Goal: Information Seeking & Learning: Find specific fact

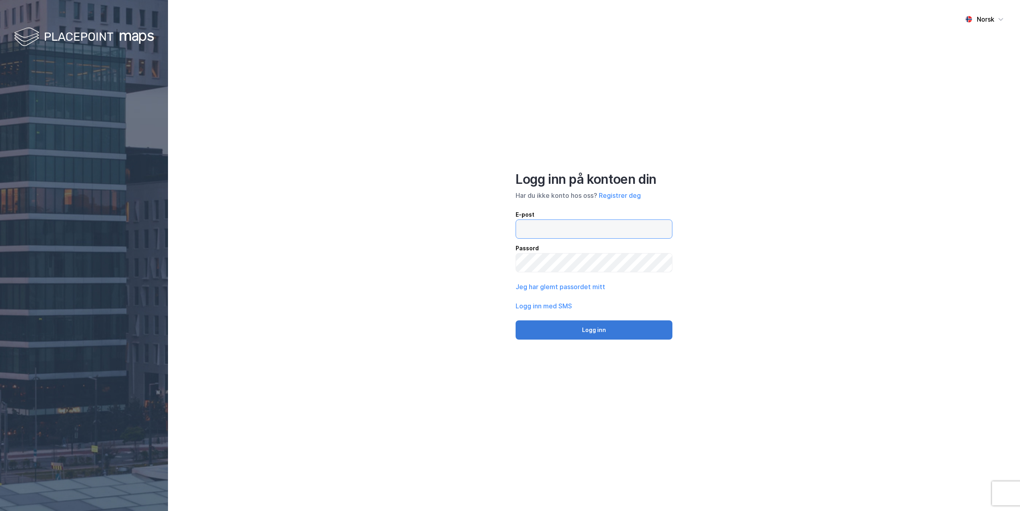
type input "[PERSON_NAME][EMAIL_ADDRESS][DOMAIN_NAME]"
click at [594, 331] on button "Logg inn" at bounding box center [594, 329] width 157 height 19
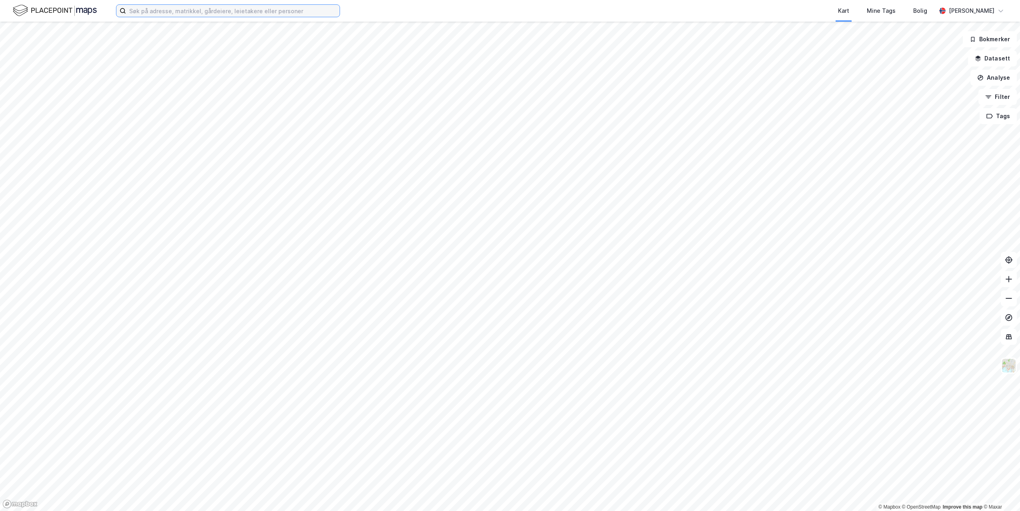
click at [145, 12] on input at bounding box center [233, 11] width 214 height 12
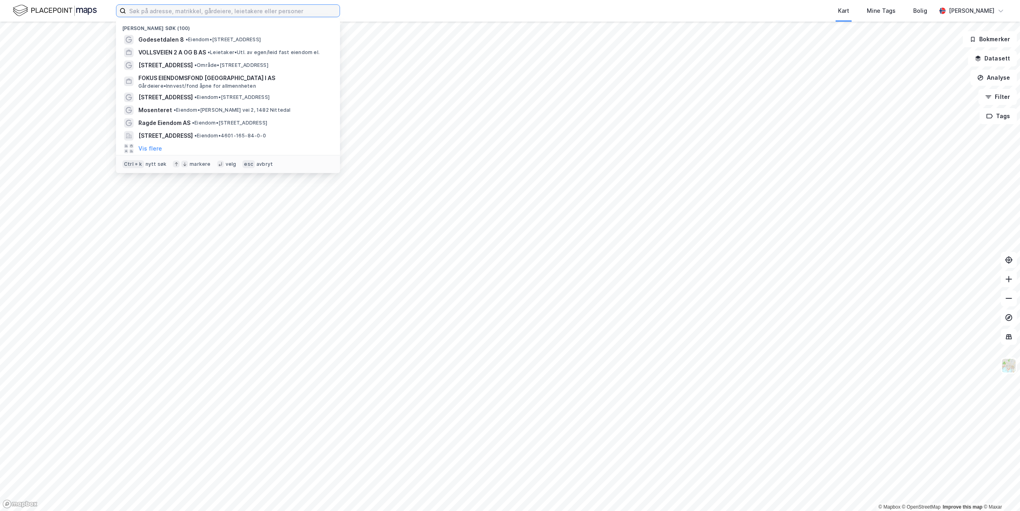
paste input "h"
click at [145, 12] on input at bounding box center [233, 11] width 214 height 12
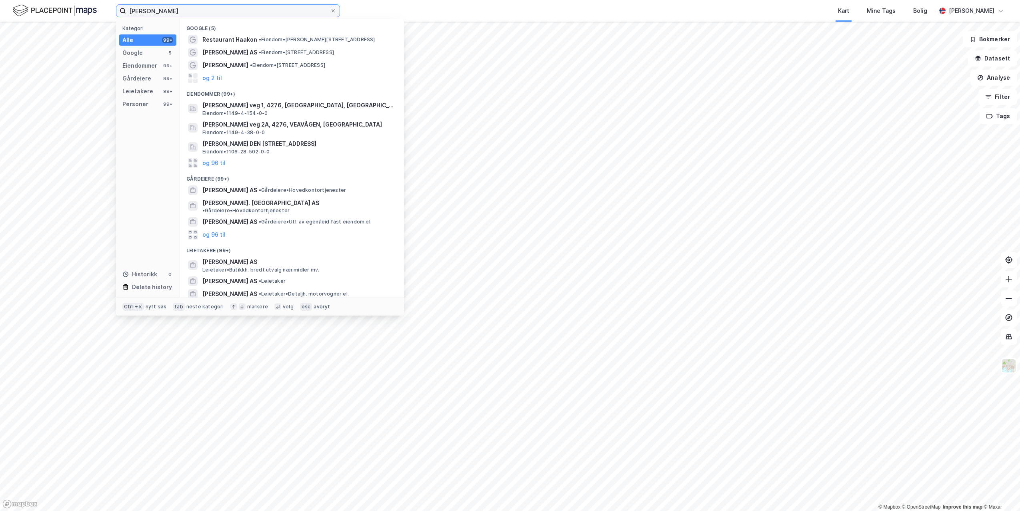
click at [157, 8] on input "håkon" at bounding box center [228, 11] width 204 height 12
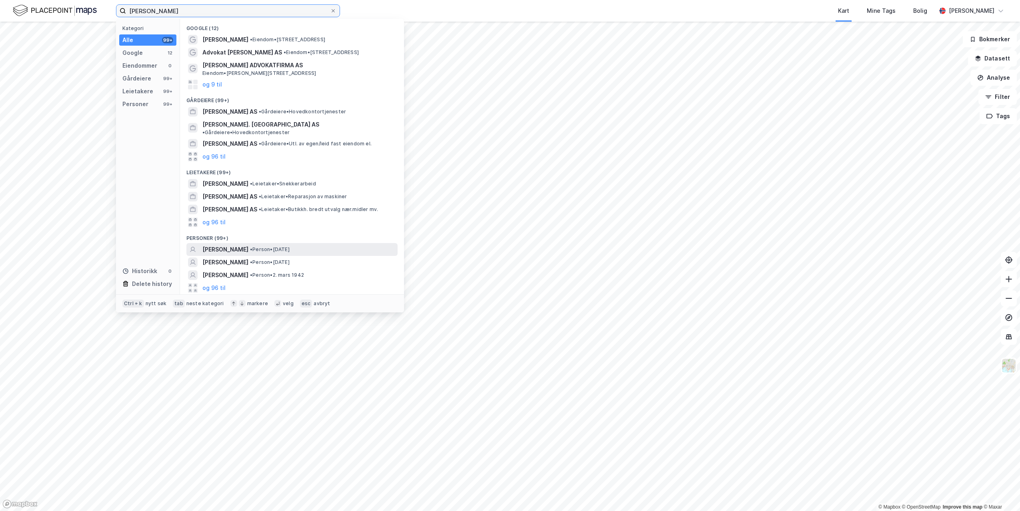
type input "håkon lagesen"
click at [246, 248] on div "HÅKON LAGESEN • Person • 9. apr. 1991" at bounding box center [291, 249] width 211 height 13
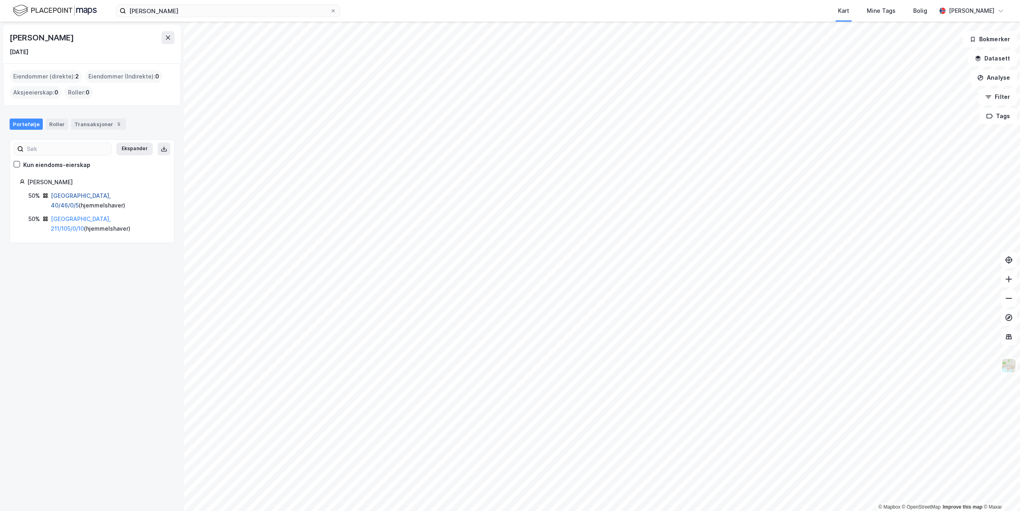
click at [70, 196] on link "Oslo, 40/46/0/5" at bounding box center [81, 200] width 60 height 16
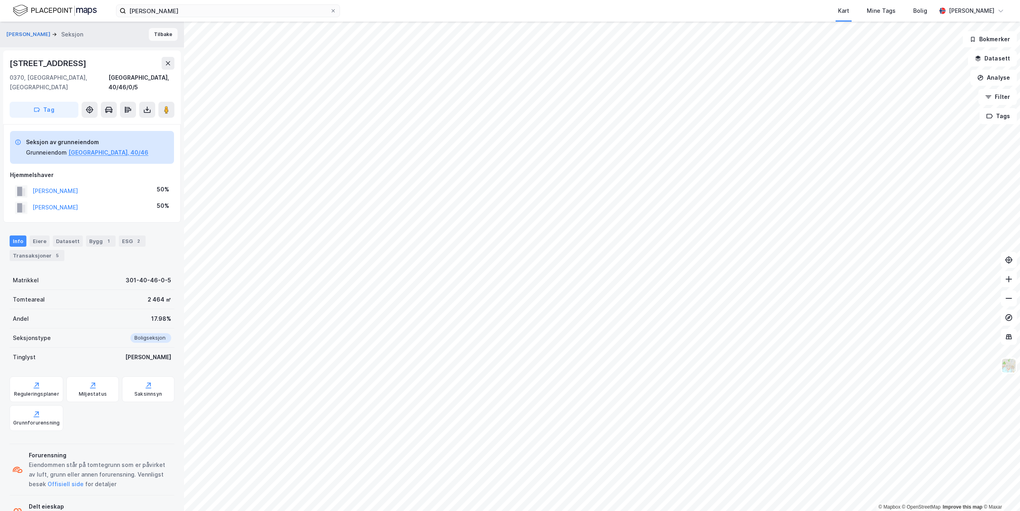
click at [160, 34] on button "Tilbake" at bounding box center [163, 34] width 29 height 13
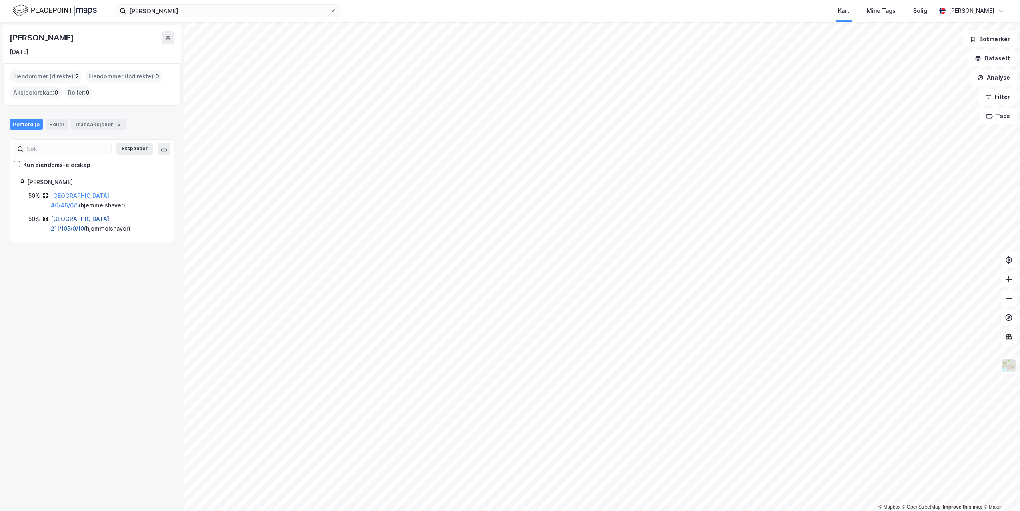
click at [84, 215] on link "Oslo, 211/105/0/10" at bounding box center [81, 223] width 60 height 16
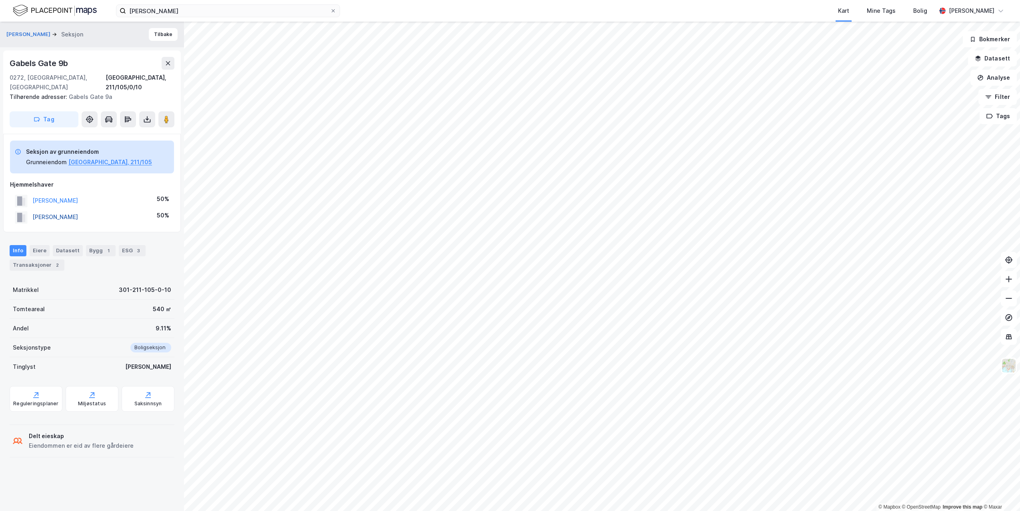
click at [0, 0] on button "SELMER IDA CAROLINE" at bounding box center [0, 0] width 0 height 0
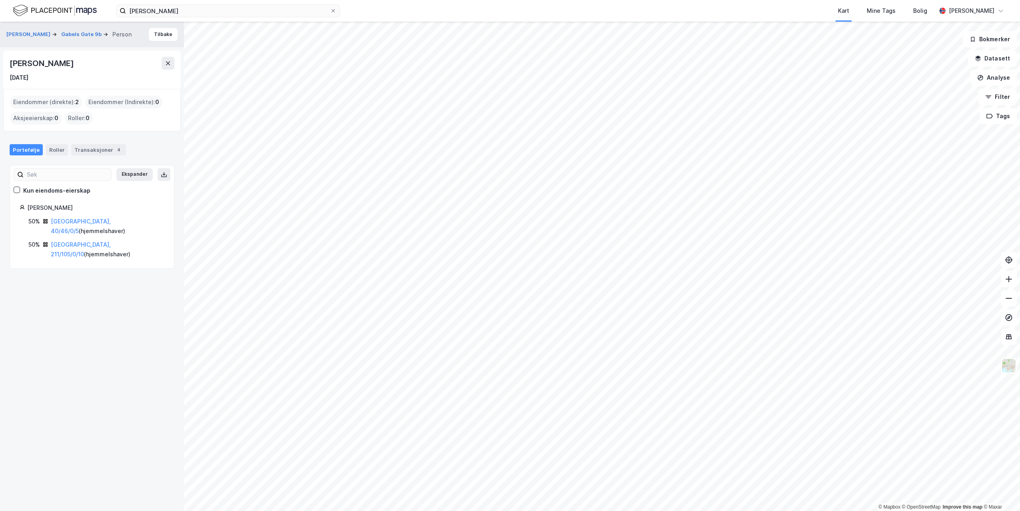
drag, startPoint x: 93, startPoint y: 64, endPoint x: 7, endPoint y: 70, distance: 86.6
click at [7, 70] on div "Ida Caroline Selmer 19. feb. 1990" at bounding box center [92, 69] width 178 height 38
copy div "Ida Caroline Selmer"
click at [58, 219] on link "Oslo, 40/46/0/5" at bounding box center [81, 226] width 60 height 16
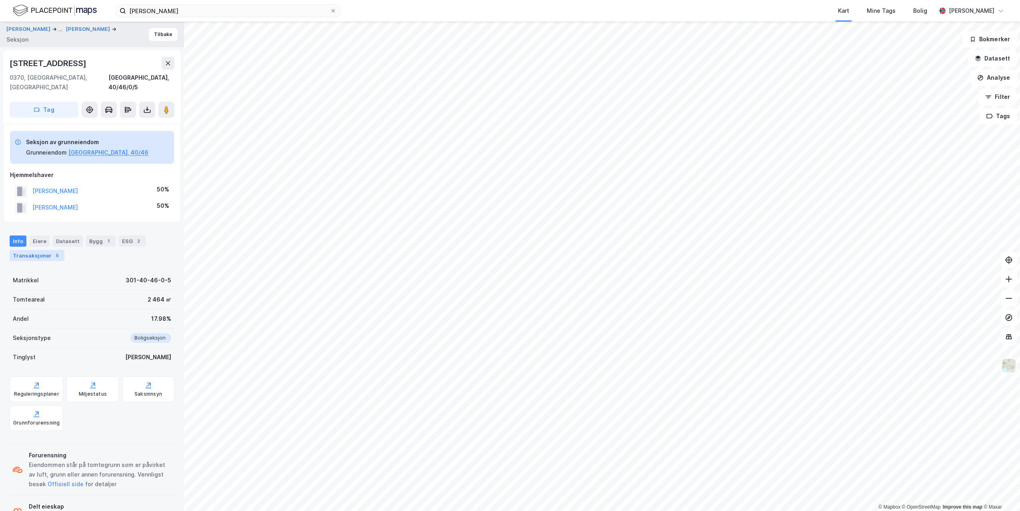
click at [32, 250] on div "Transaksjoner 5" at bounding box center [37, 255] width 55 height 11
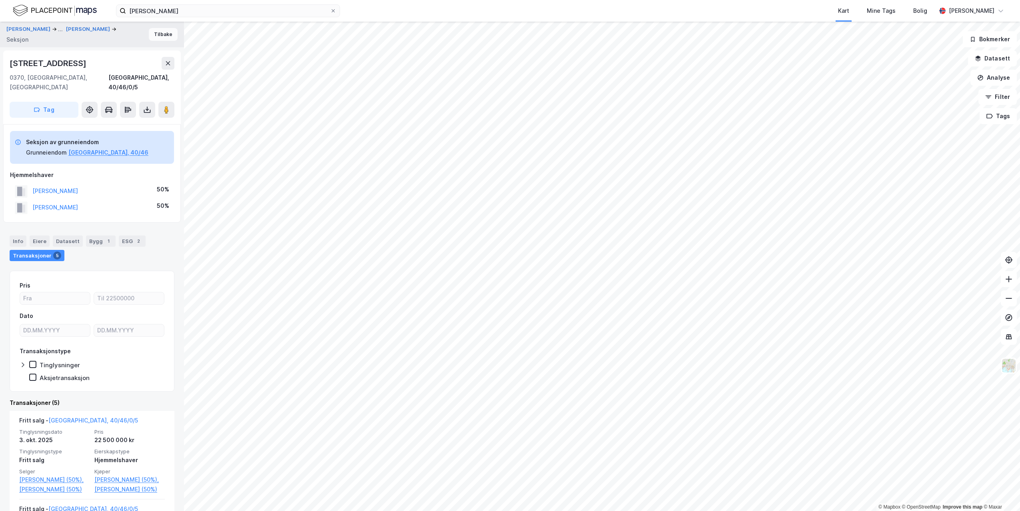
click at [150, 32] on button "Tilbake" at bounding box center [163, 34] width 29 height 13
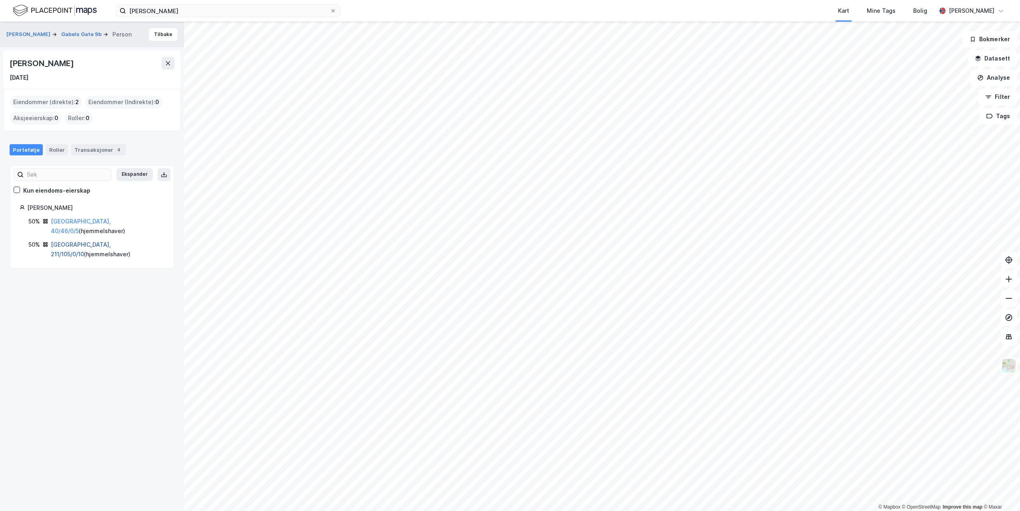
click at [61, 241] on link "Oslo, 211/105/0/10" at bounding box center [81, 249] width 60 height 16
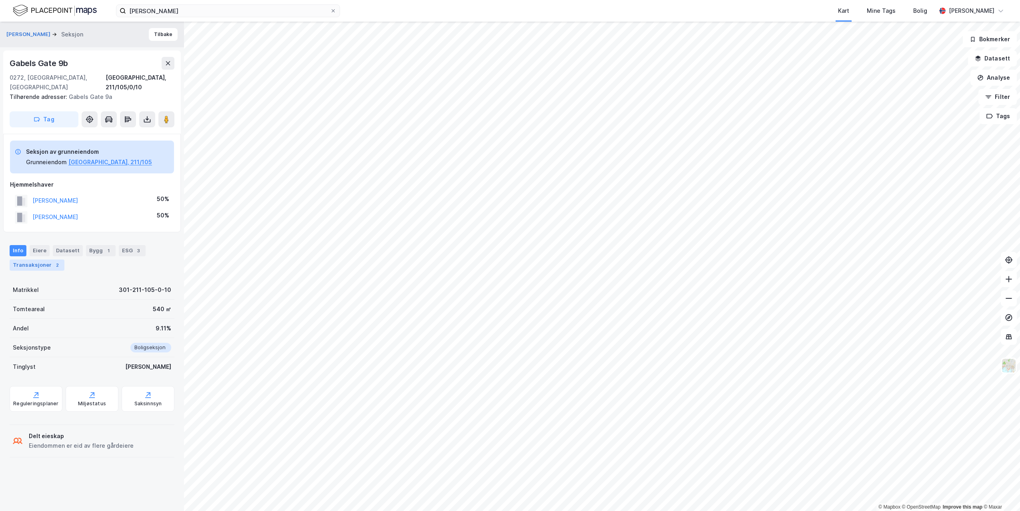
click at [41, 259] on div "Transaksjoner 2" at bounding box center [37, 264] width 55 height 11
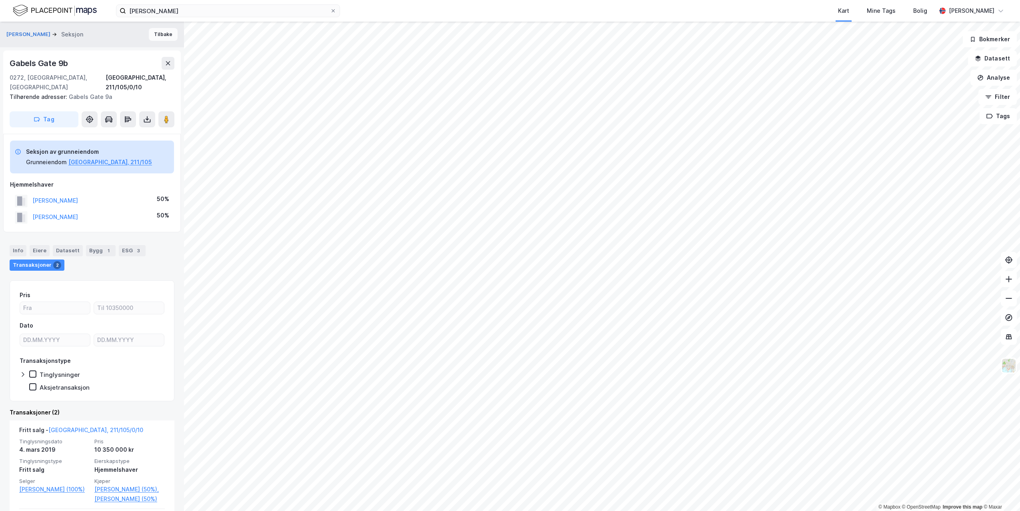
click at [161, 33] on button "Tilbake" at bounding box center [163, 34] width 29 height 13
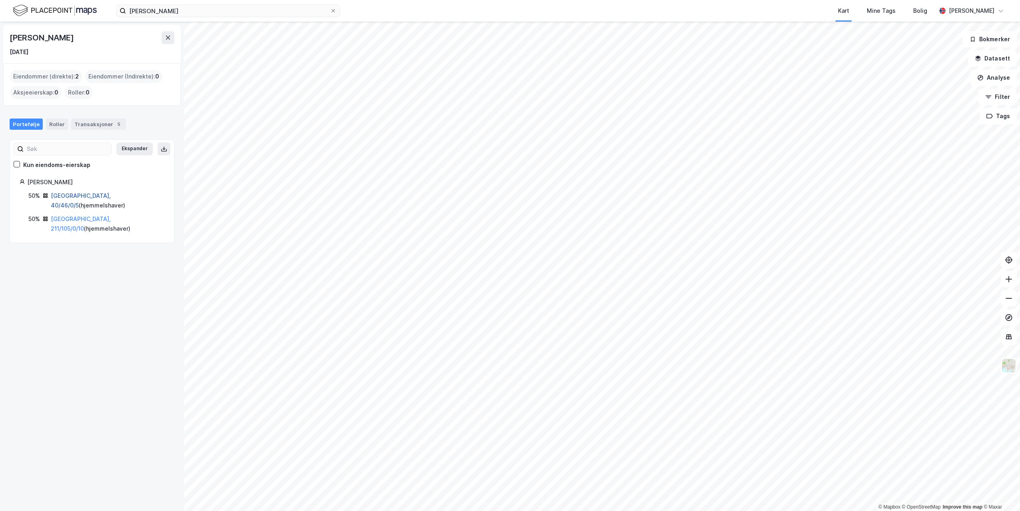
click at [76, 196] on link "Oslo, 40/46/0/5" at bounding box center [81, 200] width 60 height 16
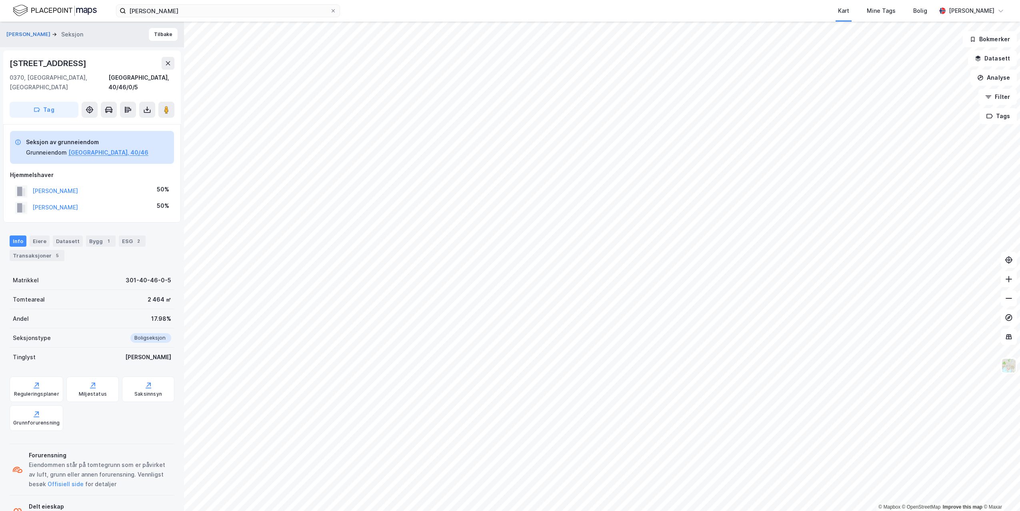
scroll to position [0, 0]
